Goal: Book appointment/travel/reservation

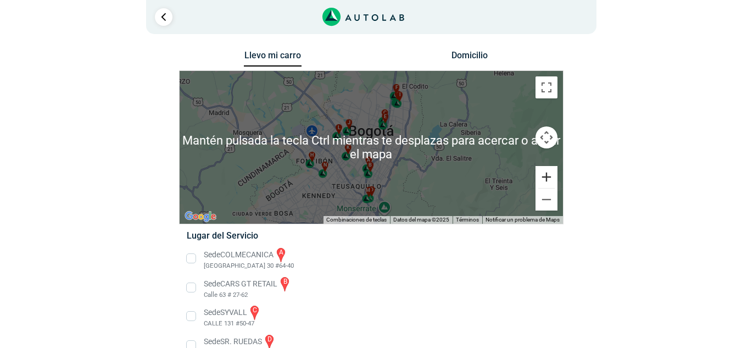
click at [548, 173] on button "Ampliar" at bounding box center [547, 177] width 22 height 22
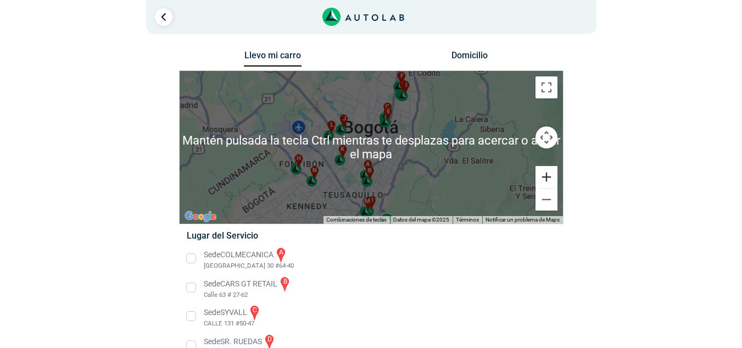
click at [548, 173] on button "Ampliar" at bounding box center [547, 177] width 22 height 22
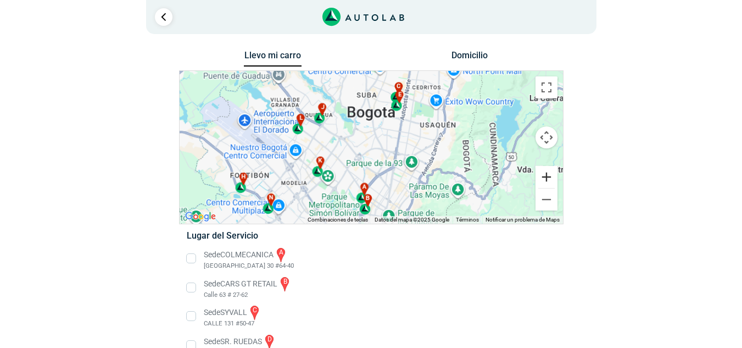
click at [548, 173] on button "Ampliar" at bounding box center [547, 177] width 22 height 22
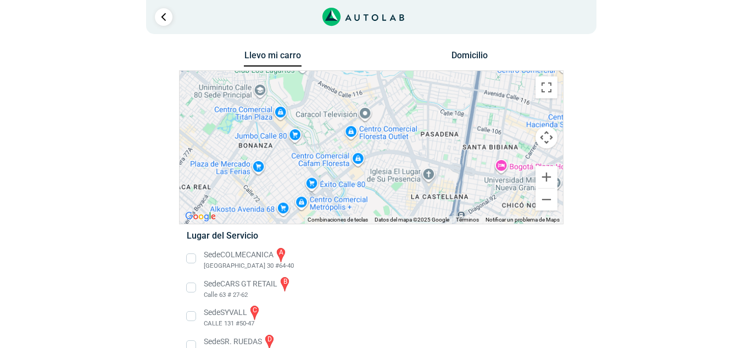
drag, startPoint x: 442, startPoint y: 126, endPoint x: 366, endPoint y: 241, distance: 137.6
click at [366, 241] on div "Llevo mi carro [GEOGRAPHIC_DATA] ← Mover a la izquierda → Mover a la derecha ↑ …" at bounding box center [371, 354] width 384 height 612
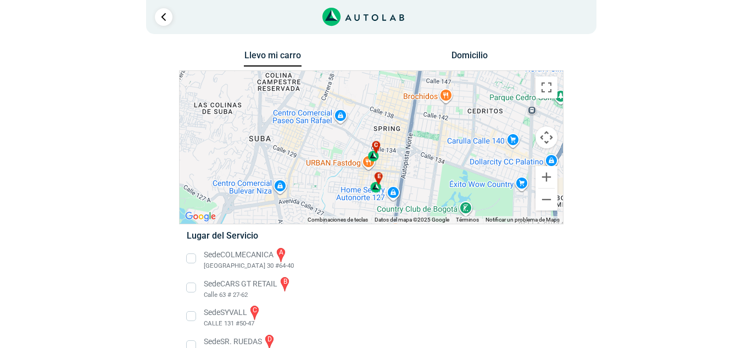
drag, startPoint x: 422, startPoint y: 106, endPoint x: 421, endPoint y: 172, distance: 66.5
click at [421, 172] on div "a b c d e f g" at bounding box center [371, 147] width 383 height 153
click at [319, 138] on div "a b c d e f g" at bounding box center [371, 147] width 383 height 153
click at [552, 179] on button "Ampliar" at bounding box center [547, 177] width 22 height 22
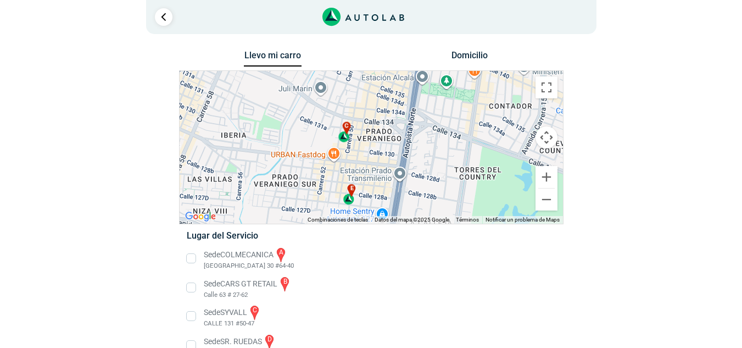
drag, startPoint x: 444, startPoint y: 161, endPoint x: 408, endPoint y: 127, distance: 49.3
click at [408, 127] on div "a b c d e f g" at bounding box center [371, 147] width 383 height 153
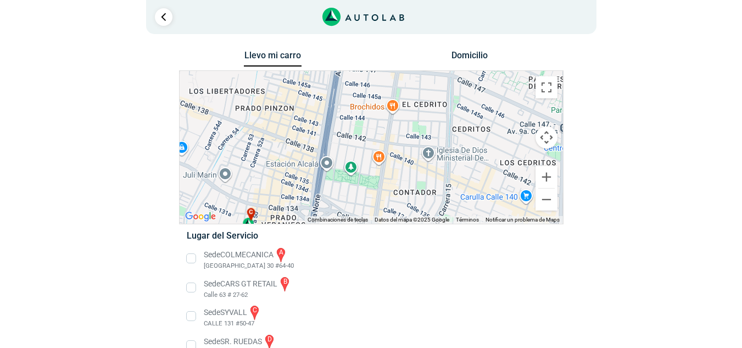
drag, startPoint x: 462, startPoint y: 124, endPoint x: 366, endPoint y: 210, distance: 129.5
click at [366, 210] on div "a b c d e f g" at bounding box center [371, 147] width 383 height 153
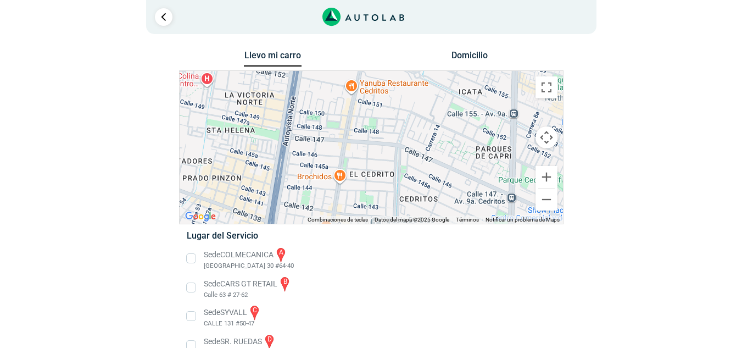
drag, startPoint x: 424, startPoint y: 140, endPoint x: 367, endPoint y: 218, distance: 96.8
click at [367, 218] on div "a b c d e f g" at bounding box center [371, 147] width 383 height 153
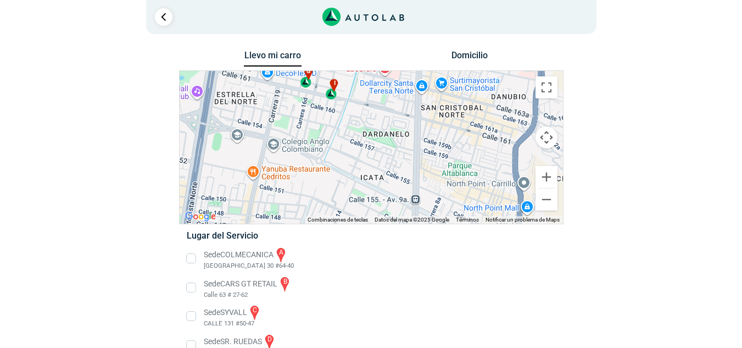
drag, startPoint x: 432, startPoint y: 108, endPoint x: 333, endPoint y: 197, distance: 133.4
click at [333, 197] on div "a b c d e f g" at bounding box center [371, 147] width 383 height 153
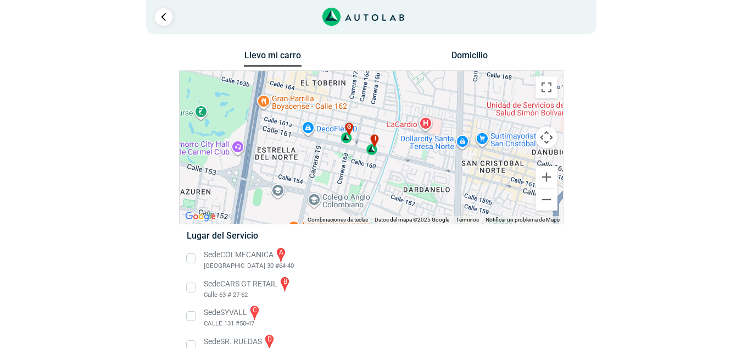
drag, startPoint x: 364, startPoint y: 135, endPoint x: 430, endPoint y: 171, distance: 75.7
click at [430, 171] on div "a b c d e f g" at bounding box center [371, 147] width 383 height 153
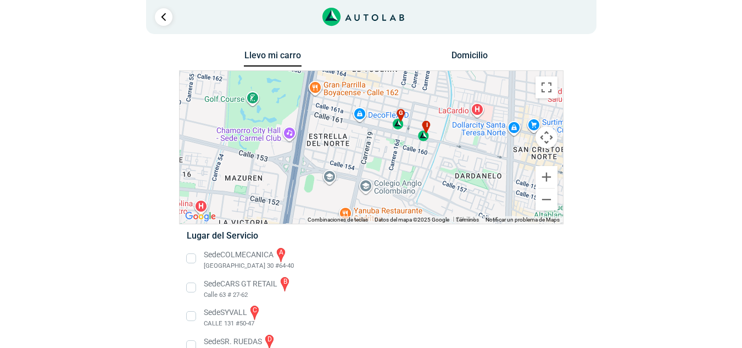
drag, startPoint x: 378, startPoint y: 181, endPoint x: 429, endPoint y: 164, distance: 53.3
click at [429, 164] on div "a b c d e f g" at bounding box center [371, 147] width 383 height 153
click at [549, 201] on button "Reducir" at bounding box center [547, 199] width 22 height 22
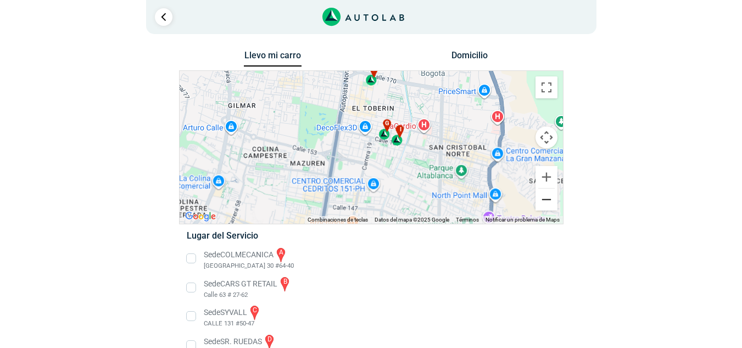
click at [549, 201] on button "Reducir" at bounding box center [547, 199] width 22 height 22
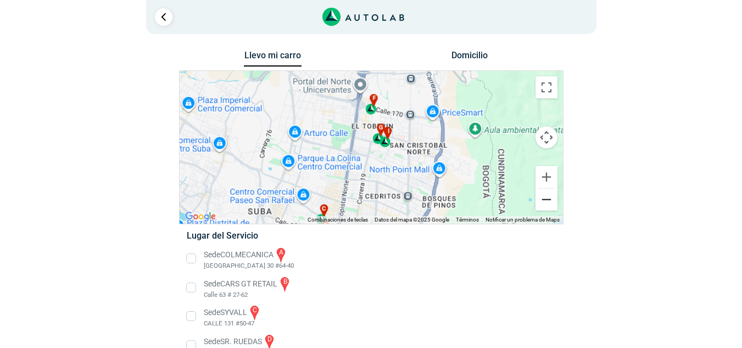
click at [549, 201] on button "Reducir" at bounding box center [547, 199] width 22 height 22
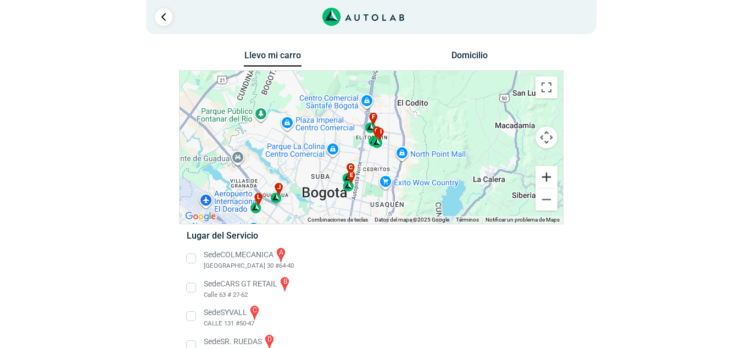
click at [547, 180] on button "Ampliar" at bounding box center [547, 177] width 22 height 22
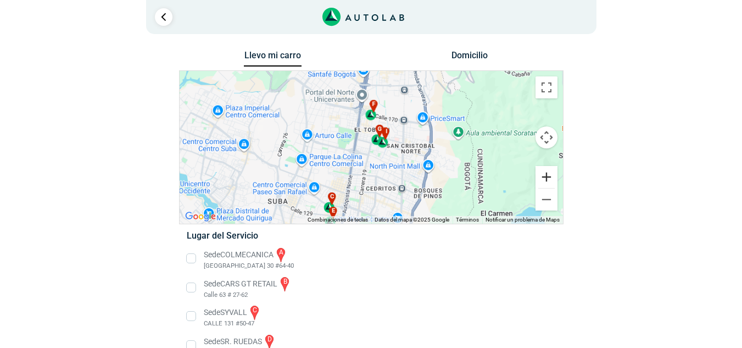
click at [547, 180] on button "Ampliar" at bounding box center [547, 177] width 22 height 22
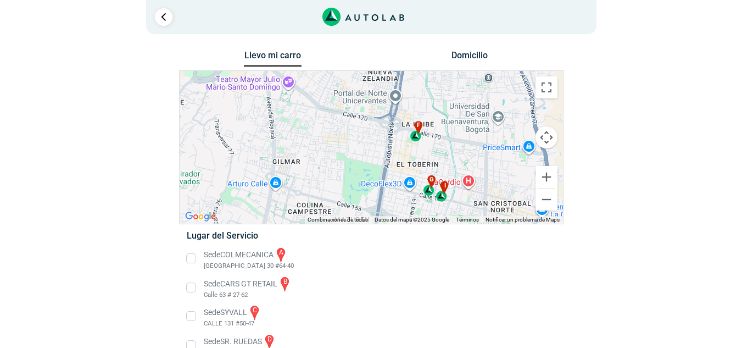
drag, startPoint x: 395, startPoint y: 93, endPoint x: 441, endPoint y: 150, distance: 73.9
click at [441, 150] on div "a b c d e f g" at bounding box center [371, 147] width 383 height 153
click at [544, 175] on button "Ampliar" at bounding box center [547, 177] width 22 height 22
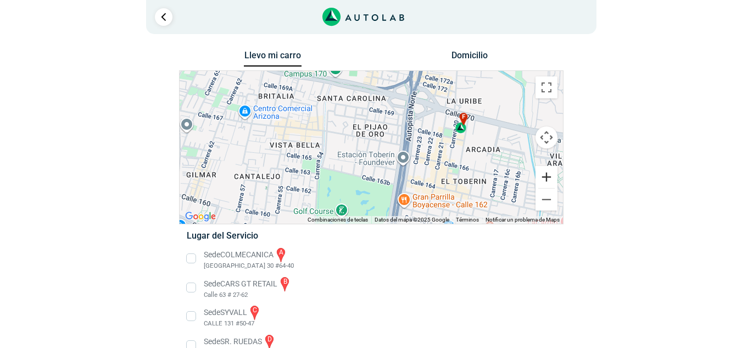
click at [544, 175] on button "Ampliar" at bounding box center [547, 177] width 22 height 22
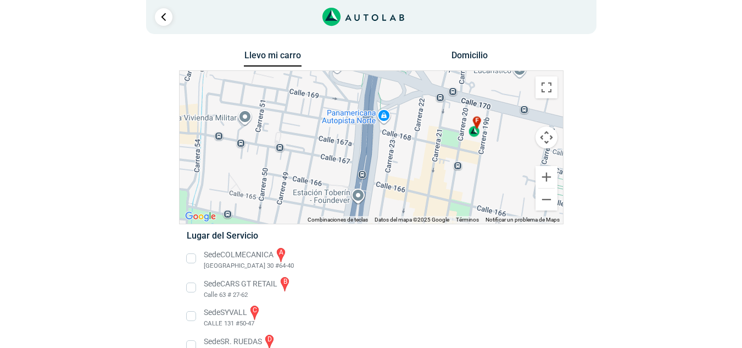
drag, startPoint x: 477, startPoint y: 147, endPoint x: 321, endPoint y: 174, distance: 157.8
click at [321, 174] on div "a b c d e f g" at bounding box center [371, 147] width 383 height 153
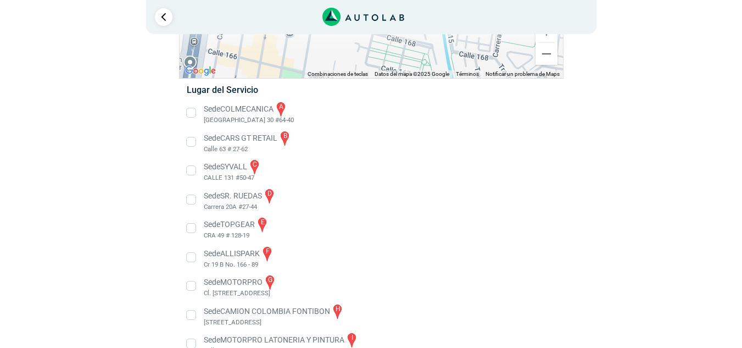
scroll to position [165, 0]
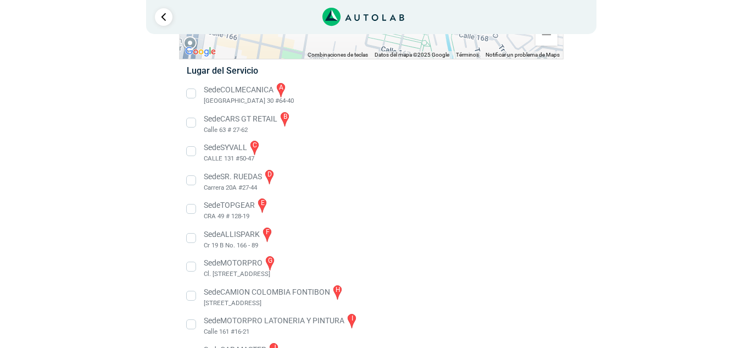
click at [196, 238] on li "Sede ALLISPARK f Cr 19 B No. 166 - 89" at bounding box center [371, 238] width 385 height 25
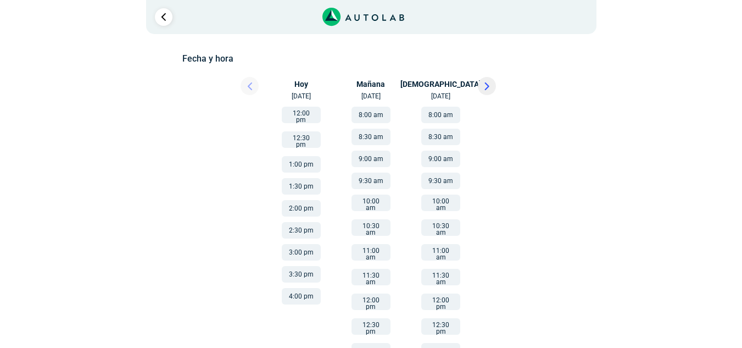
scroll to position [165, 0]
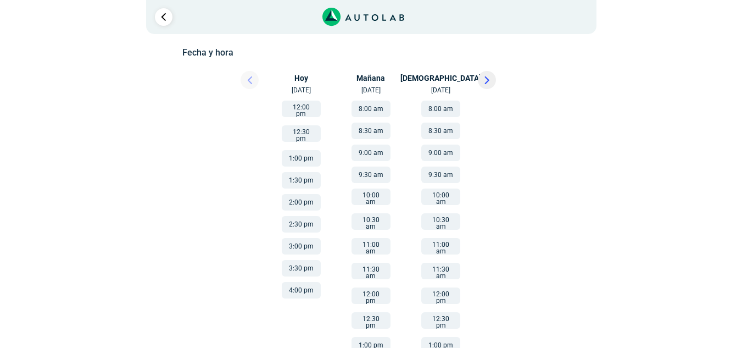
click at [483, 79] on button at bounding box center [487, 80] width 18 height 18
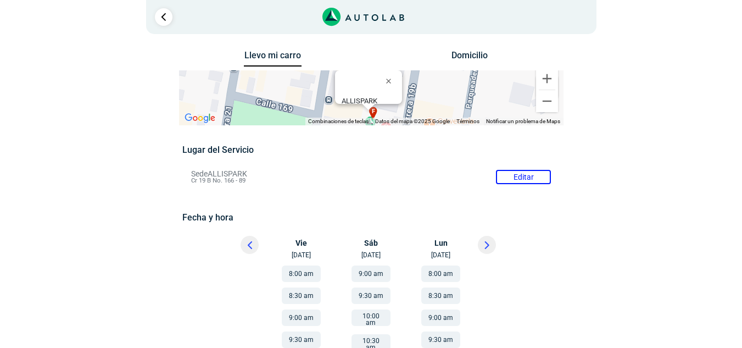
scroll to position [55, 0]
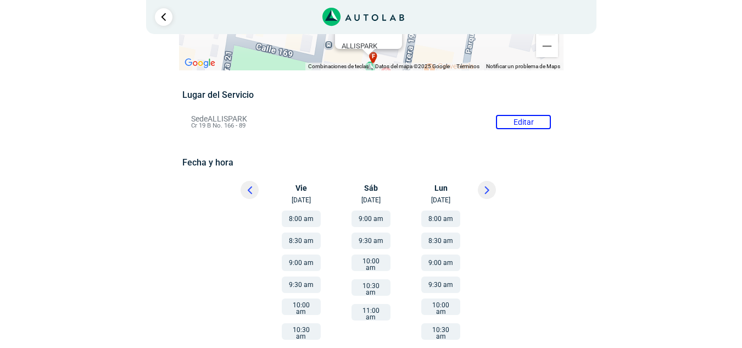
click at [381, 218] on button "9:00 am" at bounding box center [371, 218] width 39 height 16
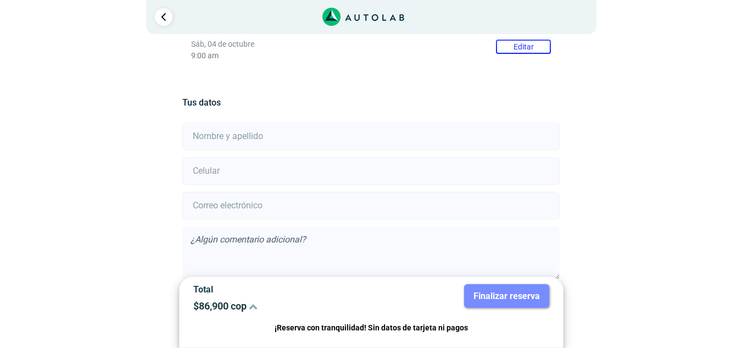
scroll to position [249, 0]
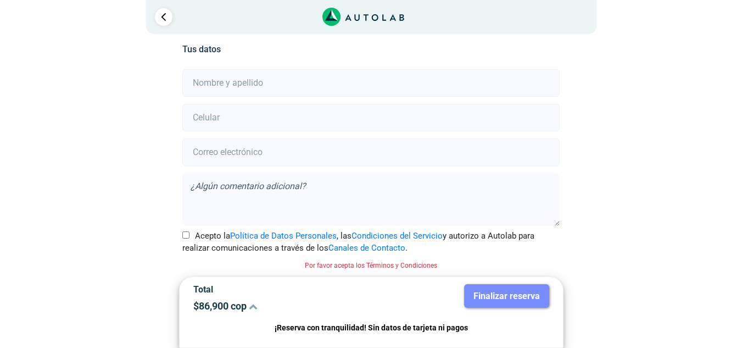
click at [254, 304] on icon at bounding box center [253, 306] width 9 height 9
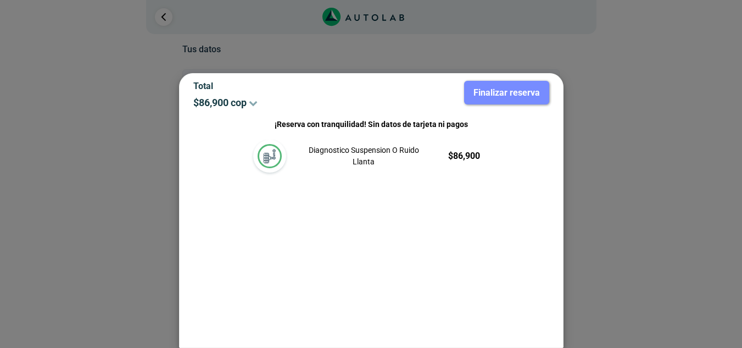
click at [371, 154] on p "Diagnostico Suspension O Ruido Llanta" at bounding box center [363, 155] width 114 height 23
click at [605, 119] on div at bounding box center [371, 174] width 742 height 348
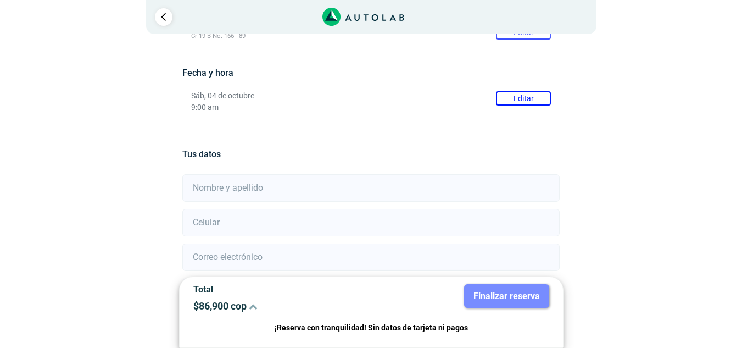
scroll to position [140, 0]
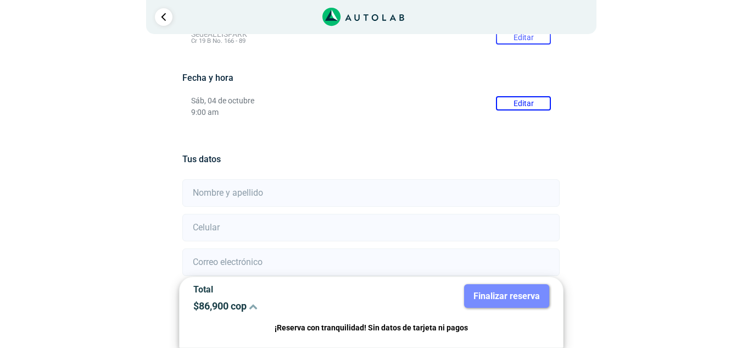
click at [254, 188] on input "text" at bounding box center [370, 192] width 377 height 27
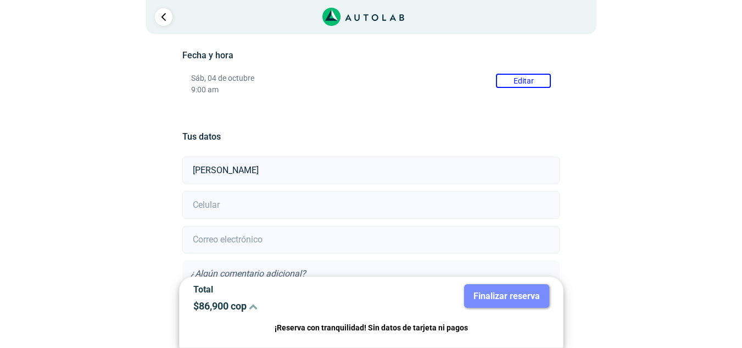
scroll to position [194, 0]
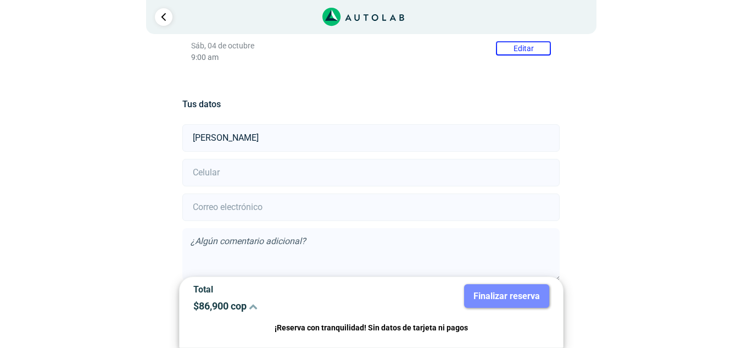
type input "[PERSON_NAME]"
click at [252, 166] on input "number" at bounding box center [370, 172] width 377 height 27
type input "3143411445"
click at [252, 204] on input "email" at bounding box center [370, 206] width 377 height 27
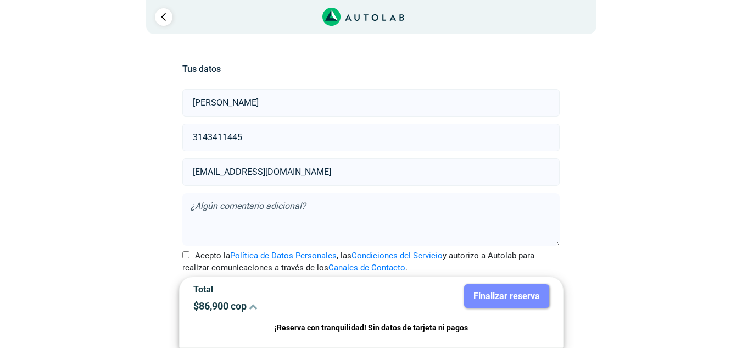
scroll to position [249, 0]
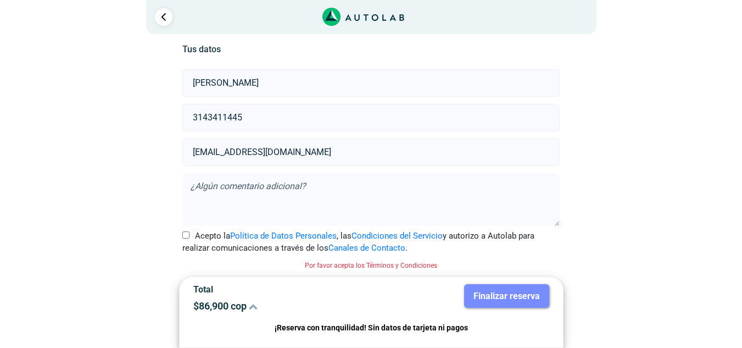
type input "[EMAIL_ADDRESS][DOMAIN_NAME]"
click at [203, 235] on label "Acepto la Política de Datos Personales , las Condiciones del Servicio y autoriz…" at bounding box center [370, 242] width 377 height 25
click at [189, 235] on input "Acepto la Política de Datos Personales , las Condiciones del Servicio y autoriz…" at bounding box center [185, 234] width 7 height 7
checkbox input "true"
